Goal: Use online tool/utility: Utilize a website feature to perform a specific function

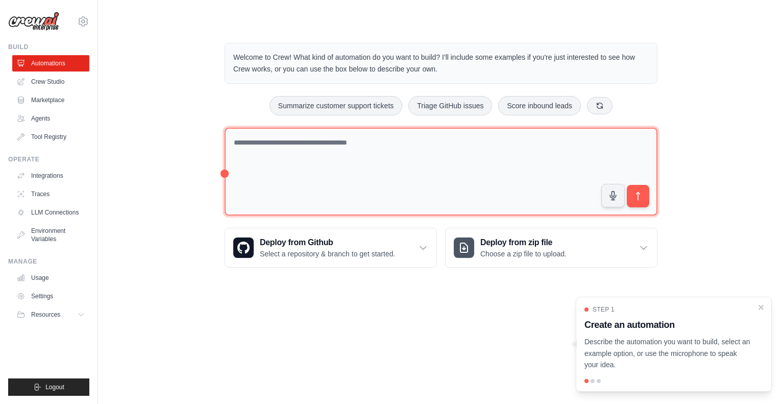
click at [293, 165] on textarea at bounding box center [441, 172] width 433 height 88
click at [289, 163] on textarea at bounding box center [441, 172] width 433 height 88
click at [264, 144] on textarea at bounding box center [441, 172] width 433 height 88
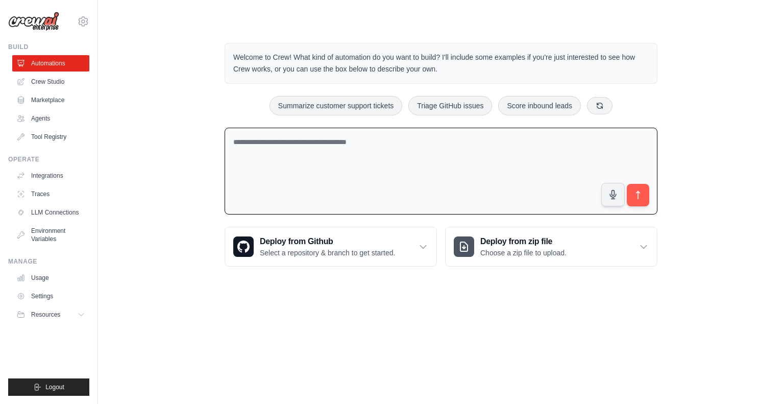
paste textarea "**********"
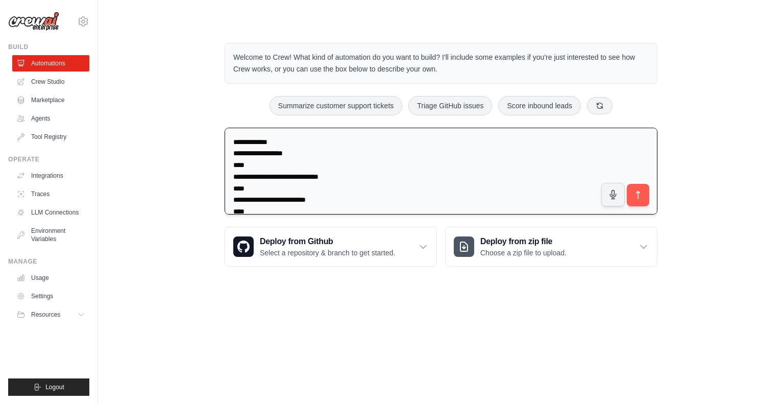
scroll to position [1082, 0]
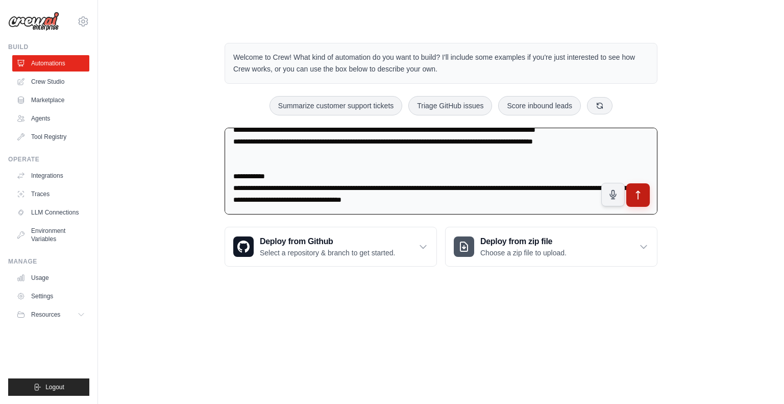
type textarea "**********"
click at [635, 196] on icon "submit" at bounding box center [638, 194] width 11 height 11
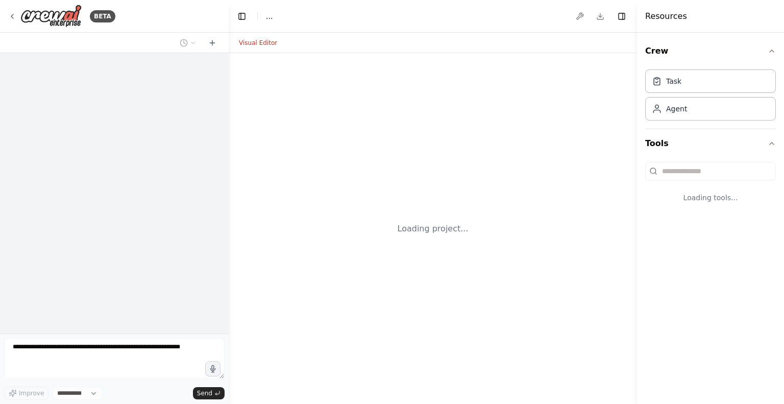
select select "****"
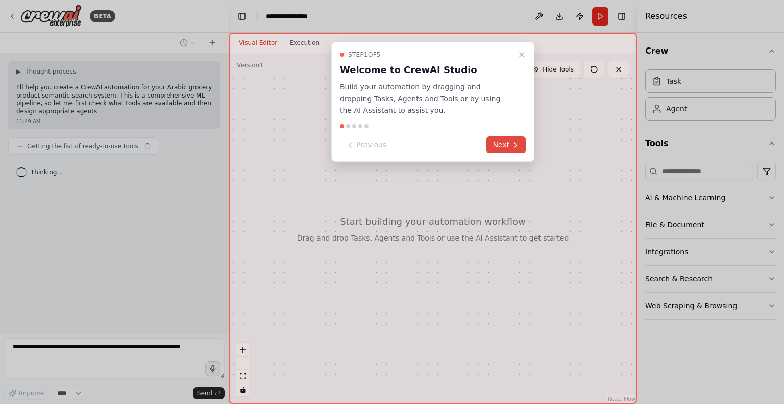
click at [519, 147] on icon at bounding box center [515, 145] width 8 height 8
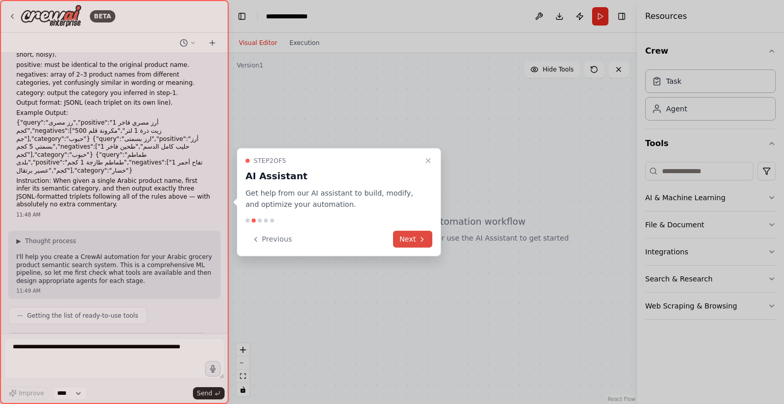
scroll to position [459, 0]
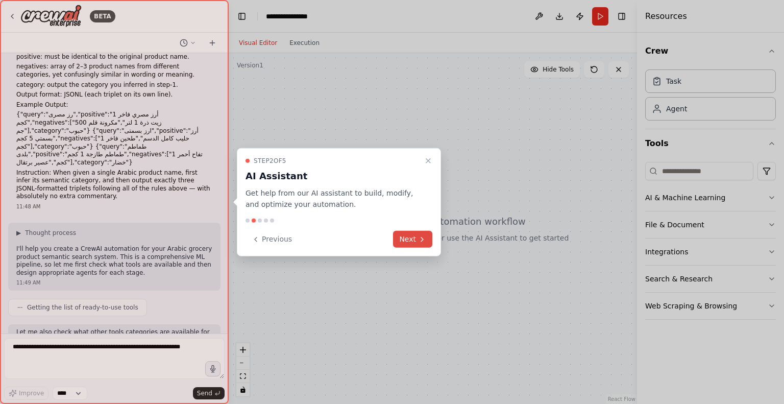
click at [423, 235] on icon at bounding box center [422, 239] width 8 height 8
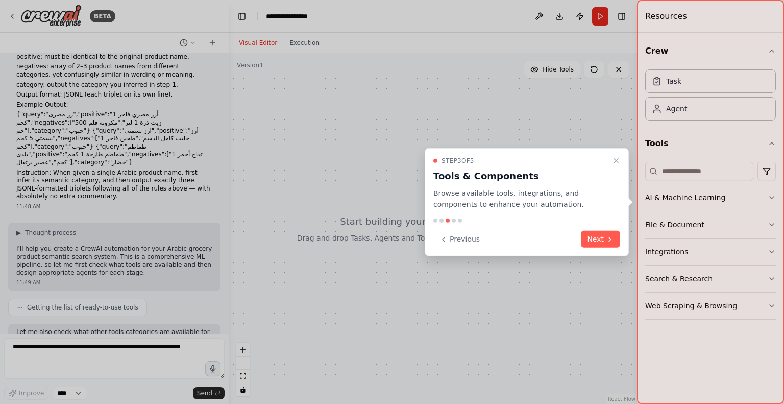
click at [573, 252] on div "Step 3 of 5 Tools & Components Browse available tools, integrations, and compon…" at bounding box center [527, 201] width 204 height 109
click at [587, 248] on div "Step 3 of 5 Tools & Components Browse available tools, integrations, and compon…" at bounding box center [527, 201] width 204 height 109
click at [589, 246] on button "Next" at bounding box center [600, 239] width 39 height 17
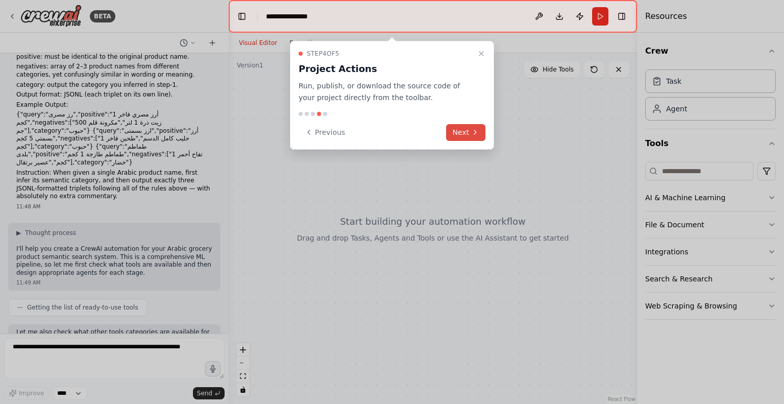
click at [478, 140] on button "Next" at bounding box center [465, 132] width 39 height 17
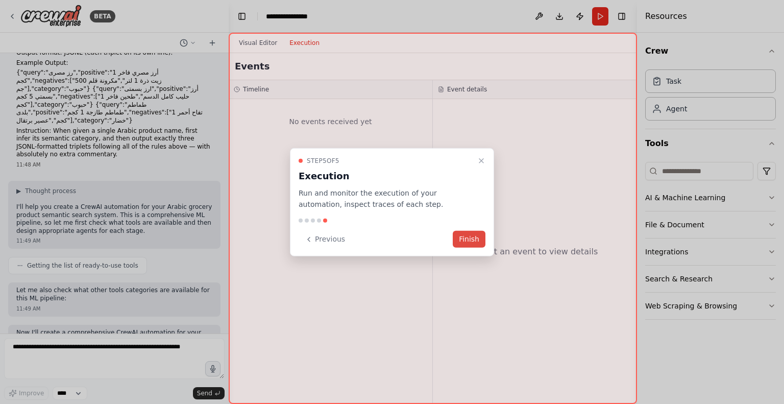
click at [472, 234] on button "Finish" at bounding box center [469, 239] width 33 height 17
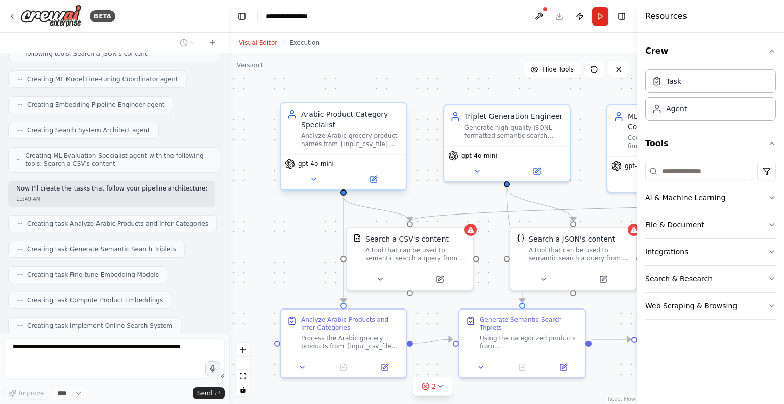
scroll to position [898, 0]
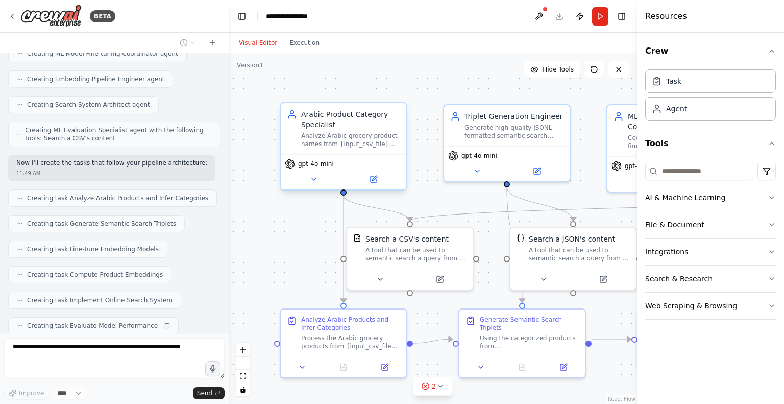
click at [316, 122] on div "Arabic Product Category Specialist" at bounding box center [350, 119] width 99 height 20
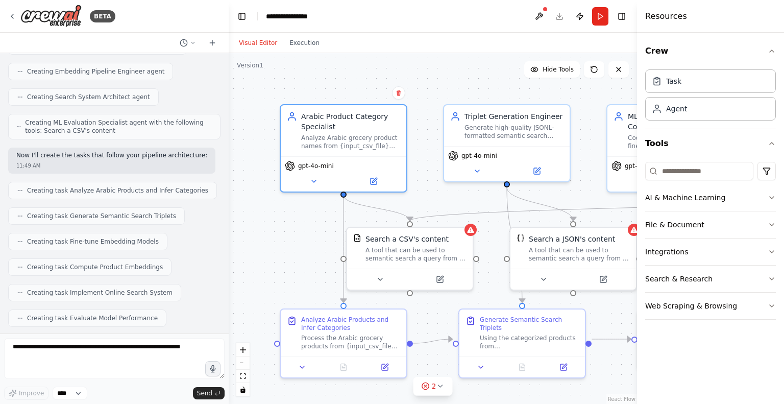
scroll to position [957, 0]
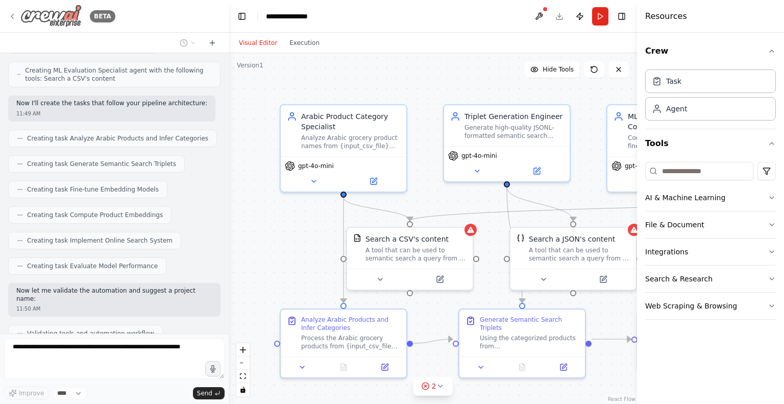
click at [14, 18] on icon at bounding box center [12, 16] width 8 height 8
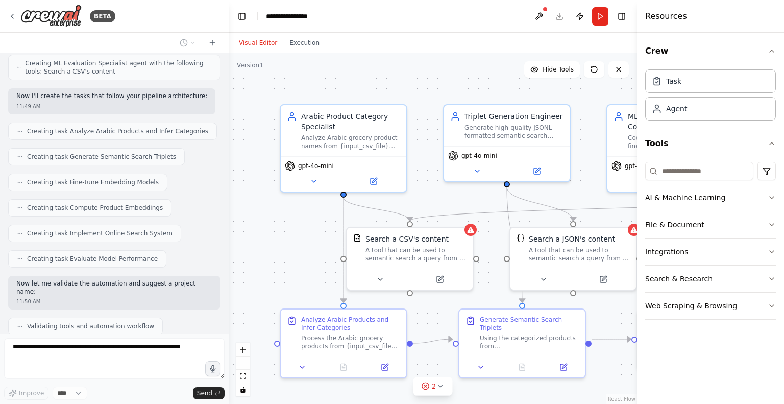
scroll to position [1032, 0]
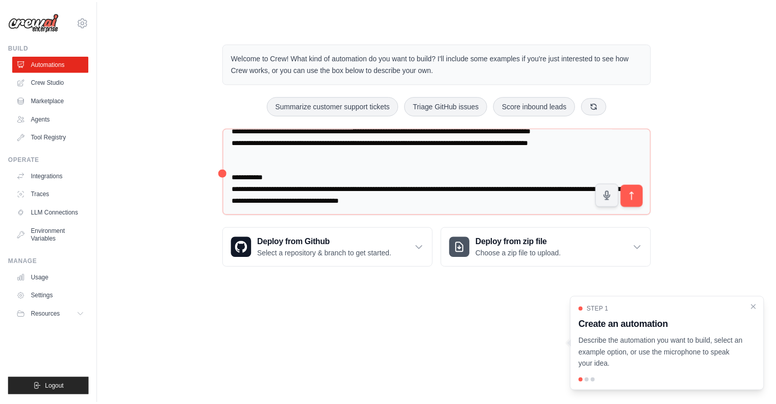
scroll to position [1091, 0]
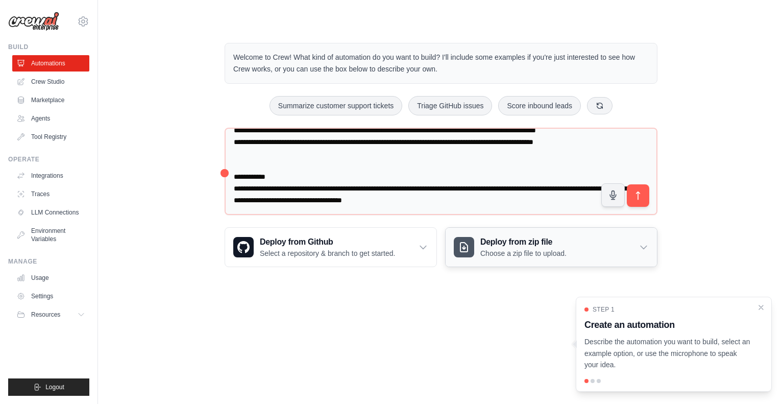
click at [553, 256] on p "Choose a zip file to upload." at bounding box center [523, 253] width 86 height 10
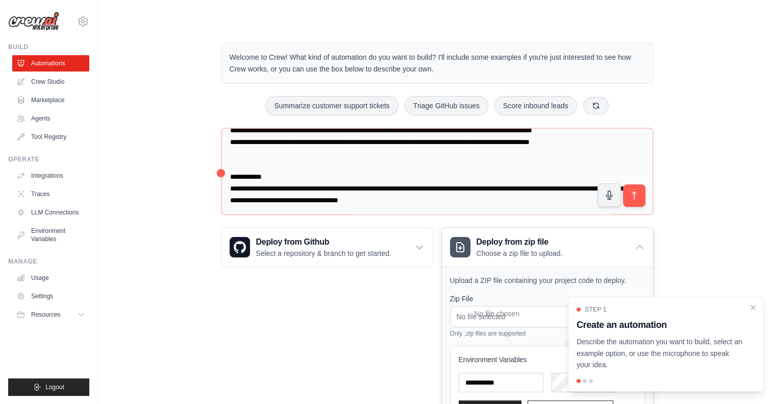
scroll to position [88, 0]
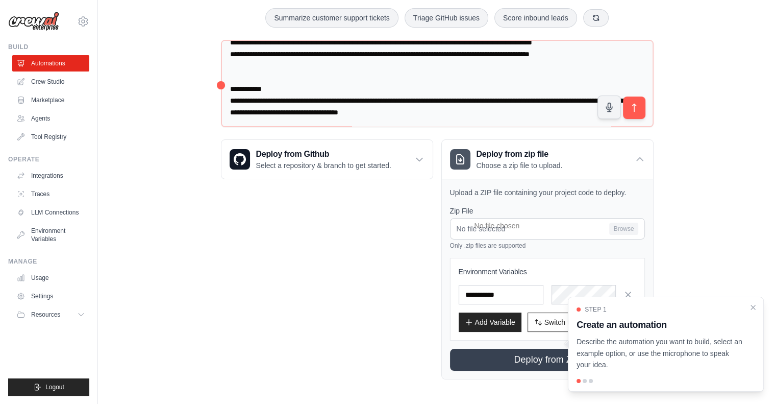
click at [753, 314] on div "Step 1 Create an automation Describe the automation you want to build, select a…" at bounding box center [666, 337] width 179 height 65
click at [752, 309] on icon "Close walkthrough" at bounding box center [753, 306] width 9 height 9
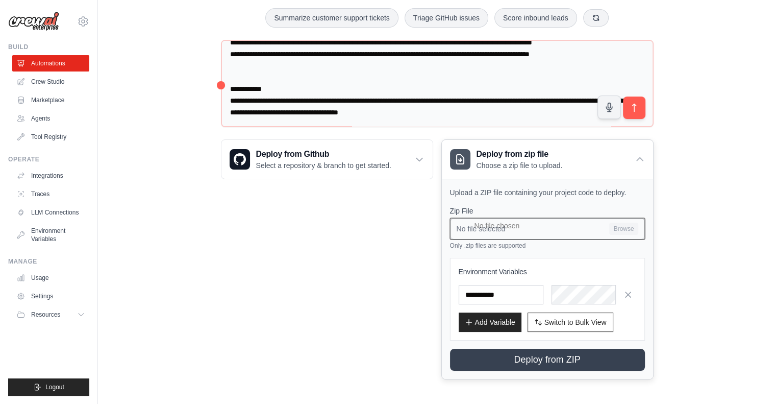
click at [561, 223] on input "No file selected Browse" at bounding box center [547, 228] width 195 height 21
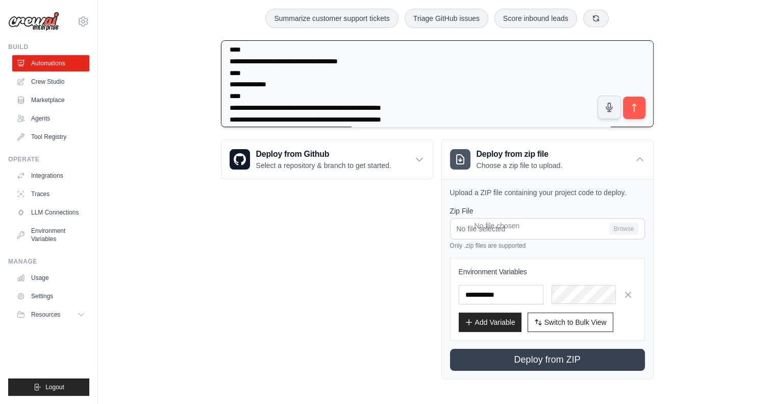
scroll to position [376, 0]
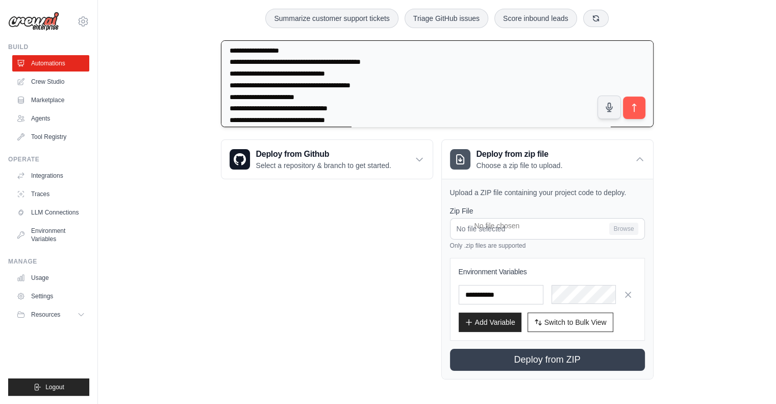
click at [639, 122] on textarea at bounding box center [437, 83] width 433 height 87
click at [627, 111] on button "submit" at bounding box center [633, 106] width 23 height 23
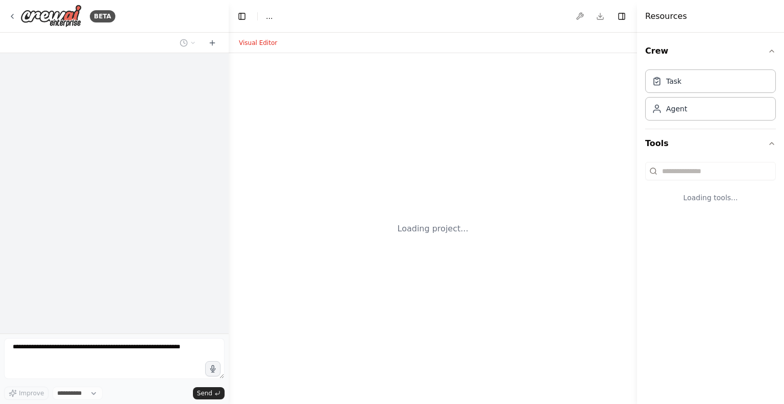
select select "****"
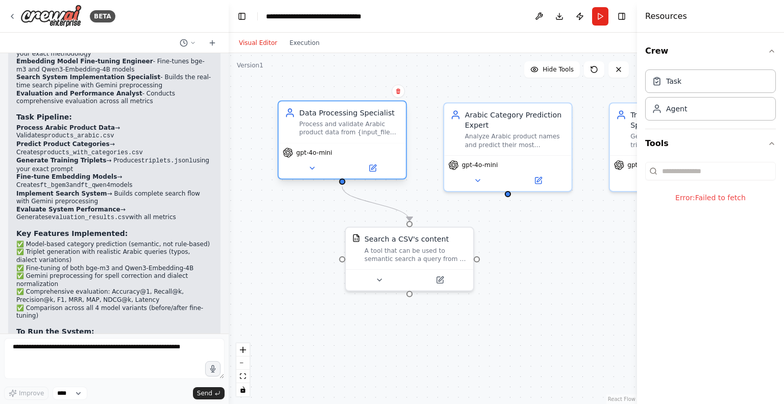
click at [317, 129] on div "Process and validate Arabic product data from {input_file}, ensuring data quali…" at bounding box center [349, 128] width 101 height 16
click at [340, 150] on div "gpt-4o-mini" at bounding box center [342, 152] width 119 height 10
click at [377, 172] on button at bounding box center [372, 168] width 59 height 12
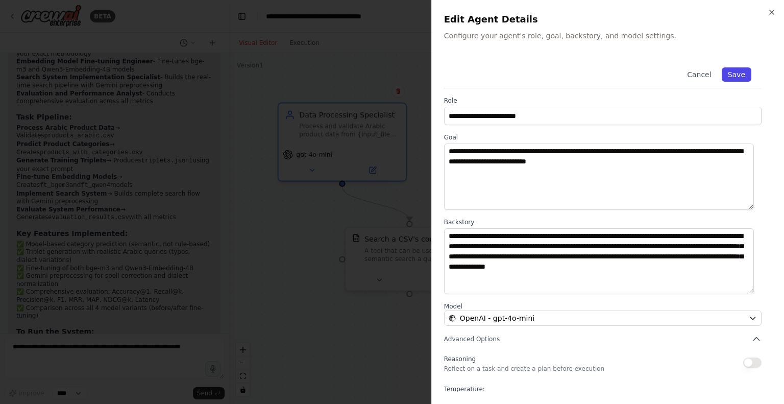
click at [734, 75] on button "Save" at bounding box center [737, 74] width 30 height 14
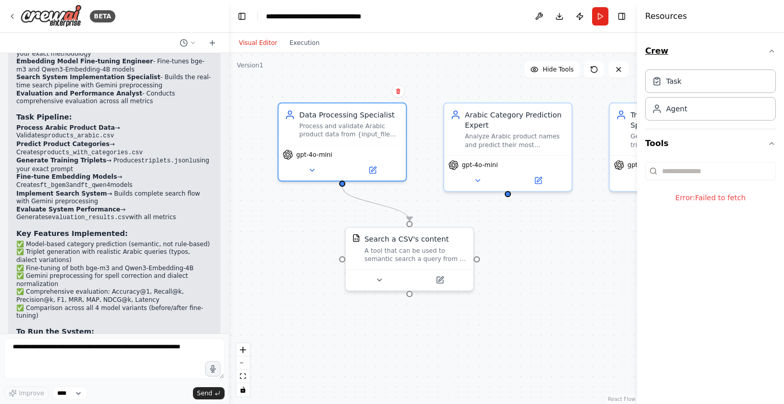
click at [774, 47] on icon "button" at bounding box center [772, 51] width 8 height 8
click at [612, 257] on div ".deletable-edge-delete-btn { width: 20px; height: 20px; border: 0px solid #ffff…" at bounding box center [433, 228] width 408 height 351
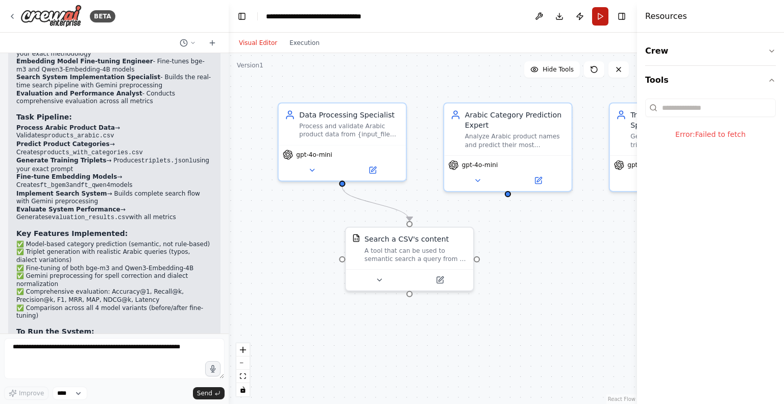
click at [600, 14] on button "Run" at bounding box center [600, 16] width 16 height 18
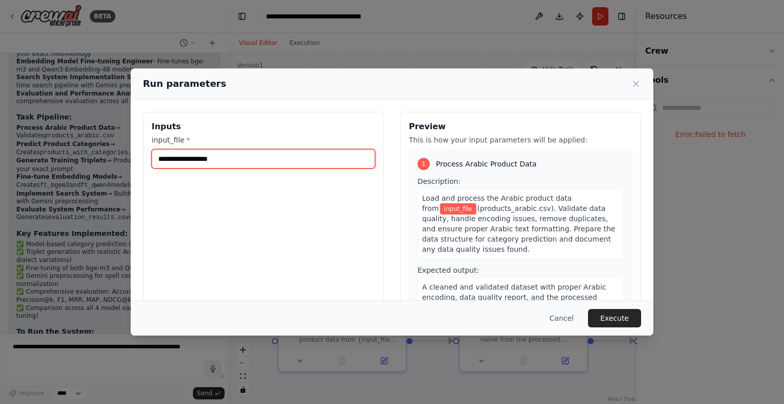
click at [231, 160] on input "input_file *" at bounding box center [264, 158] width 224 height 19
click at [264, 159] on input "input_file *" at bounding box center [264, 158] width 224 height 19
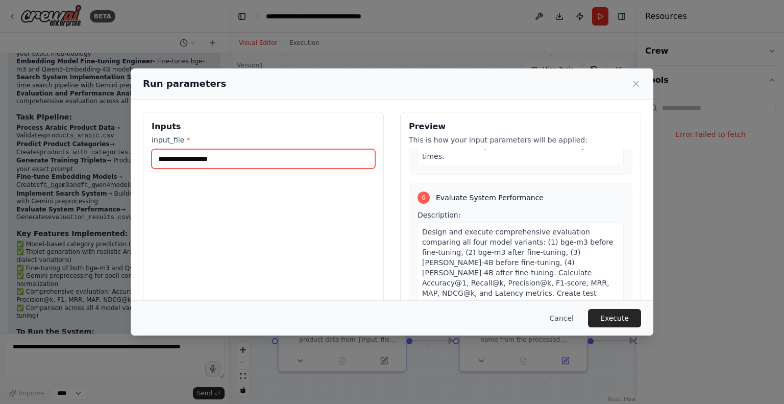
click at [223, 151] on input "input_file *" at bounding box center [264, 158] width 224 height 19
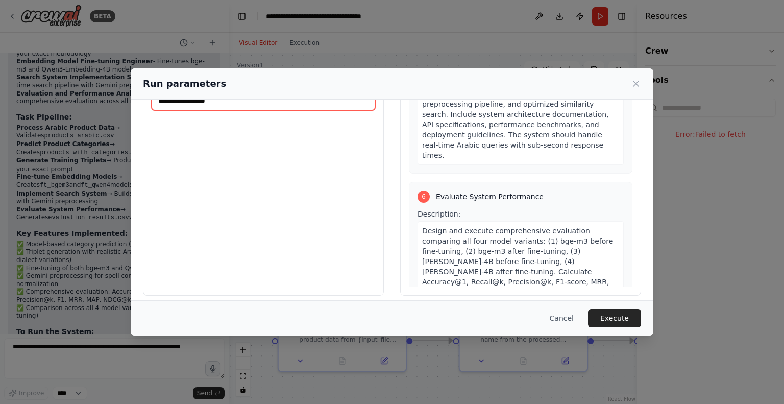
scroll to position [1165, 0]
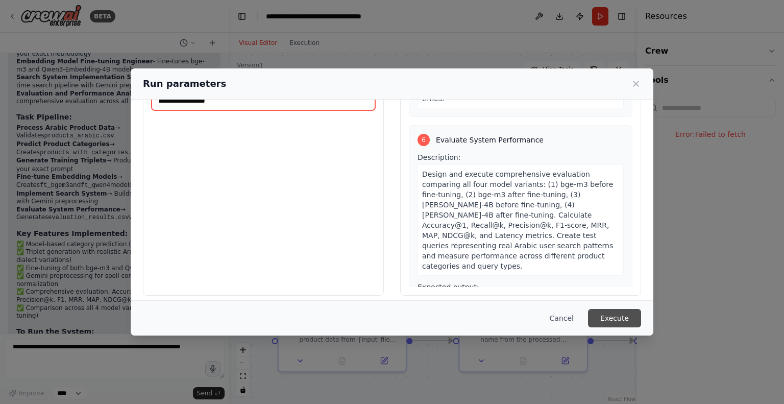
type input "**********"
click at [629, 320] on button "Execute" at bounding box center [614, 318] width 53 height 18
